Goal: Task Accomplishment & Management: Manage account settings

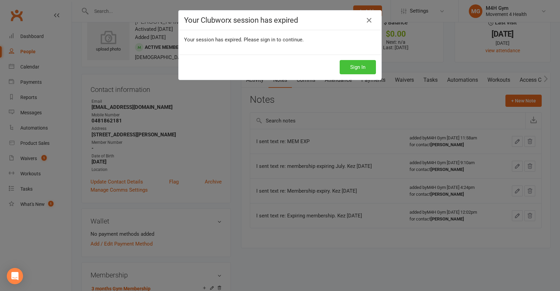
click at [356, 70] on button "Sign In" at bounding box center [357, 67] width 36 height 14
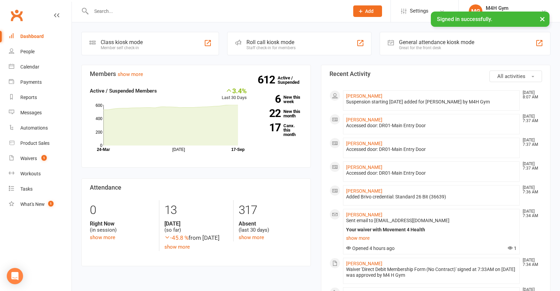
click at [103, 12] on input "text" at bounding box center [216, 10] width 255 height 9
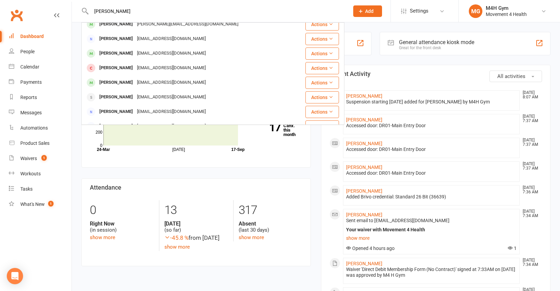
scroll to position [123, 0]
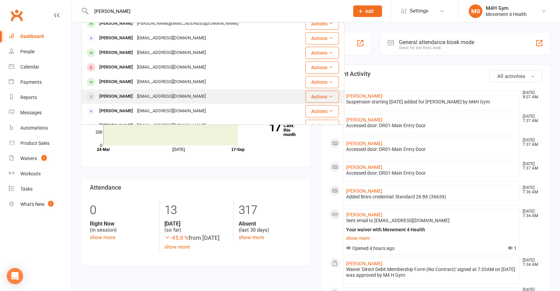
type input "[PERSON_NAME]"
click at [126, 96] on div "[PERSON_NAME]" at bounding box center [116, 96] width 38 height 10
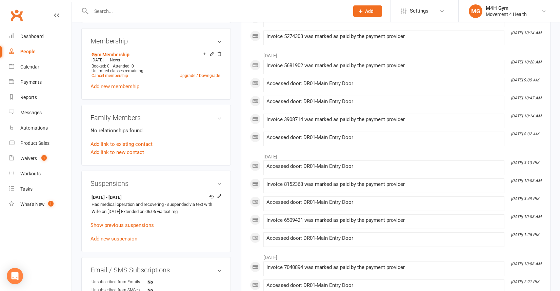
scroll to position [257, 0]
click at [105, 13] on input "text" at bounding box center [216, 10] width 255 height 9
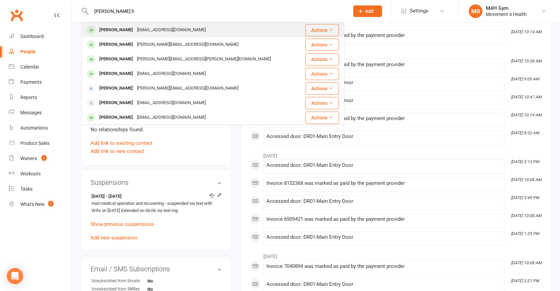
type input "[PERSON_NAME] h"
click at [116, 29] on div "[PERSON_NAME]" at bounding box center [116, 30] width 38 height 10
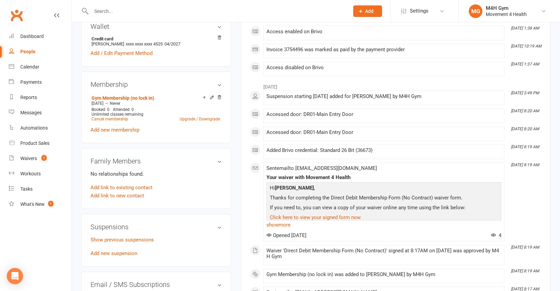
scroll to position [237, 0]
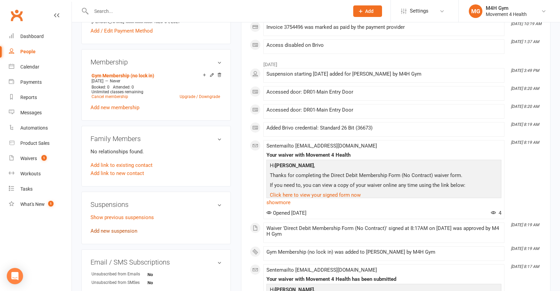
click at [118, 229] on link "Add new suspension" at bounding box center [113, 231] width 47 height 6
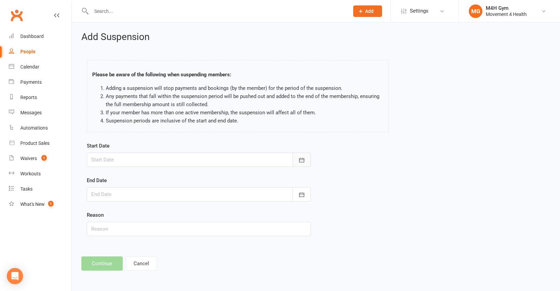
click at [302, 157] on icon "button" at bounding box center [301, 160] width 7 height 7
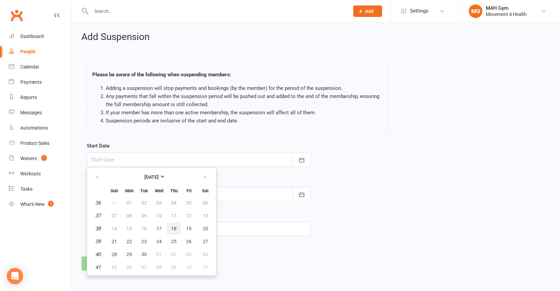
click at [175, 226] on span "18" at bounding box center [173, 228] width 5 height 5
type input "[DATE]"
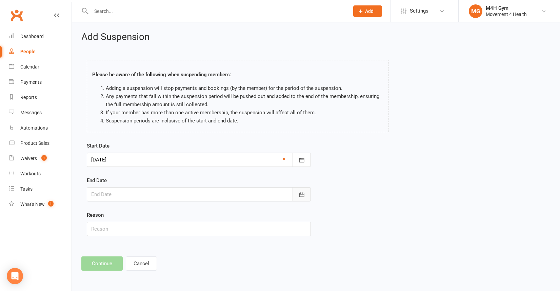
click at [298, 194] on icon "button" at bounding box center [301, 194] width 7 height 7
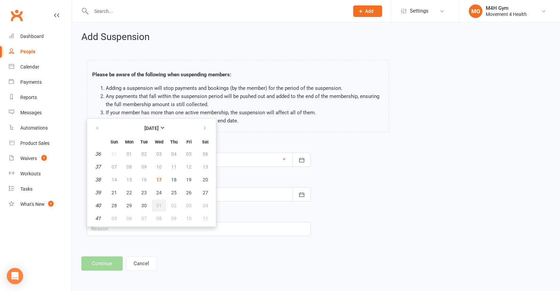
click at [160, 205] on span "01" at bounding box center [158, 205] width 5 height 5
type input "[DATE]"
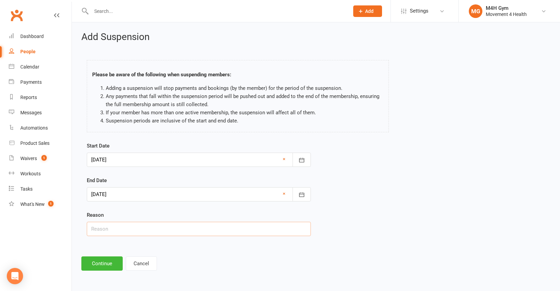
click at [105, 229] on input "text" at bounding box center [199, 229] width 224 height 14
type input "[MEDICAL_DATA] and physio on knee"
click at [101, 262] on button "Continue" at bounding box center [101, 263] width 41 height 14
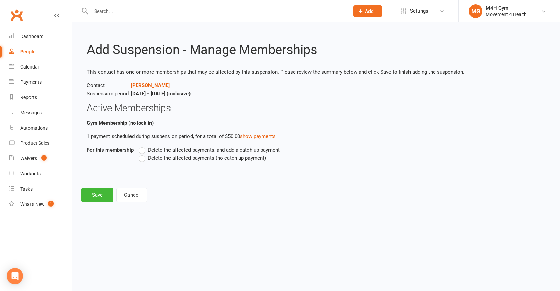
click at [143, 160] on label "Delete the affected payments (no catch-up payment)" at bounding box center [202, 158] width 127 height 8
click at [143, 154] on input "Delete the affected payments (no catch-up payment)" at bounding box center [141, 154] width 4 height 0
click at [101, 194] on button "Save" at bounding box center [97, 195] width 32 height 14
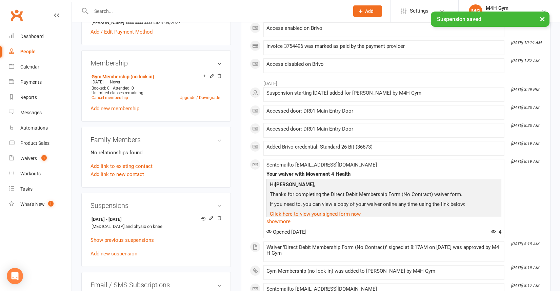
scroll to position [238, 0]
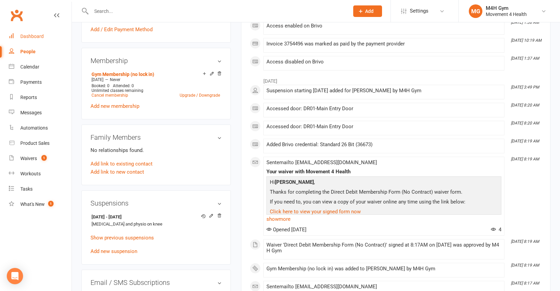
click at [39, 34] on div "Dashboard" at bounding box center [31, 36] width 23 height 5
